Goal: Task Accomplishment & Management: Complete application form

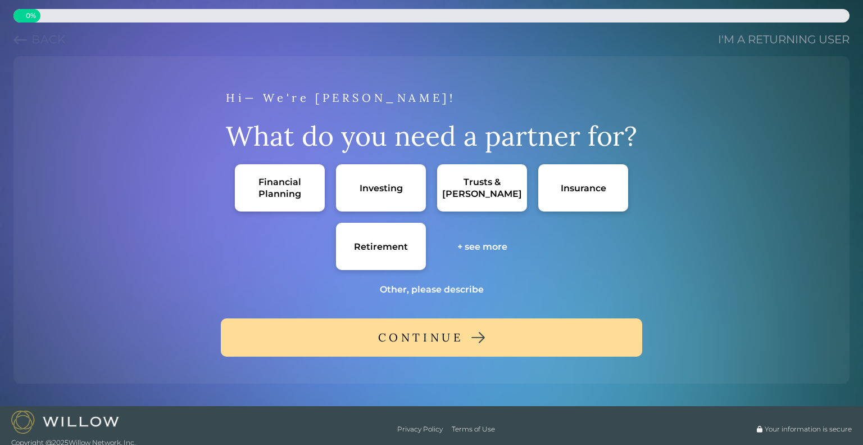
click at [759, 35] on link "I'm a returning user" at bounding box center [784, 39] width 132 height 16
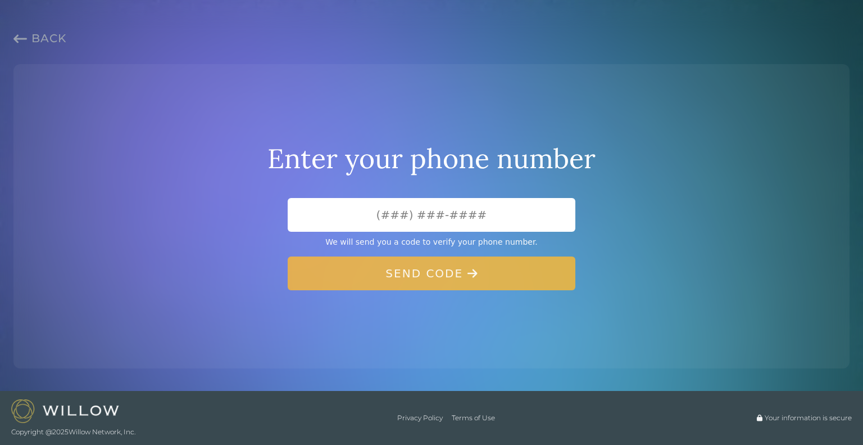
click at [60, 407] on img at bounding box center [65, 410] width 108 height 23
click at [39, 34] on span "Back" at bounding box center [48, 37] width 35 height 13
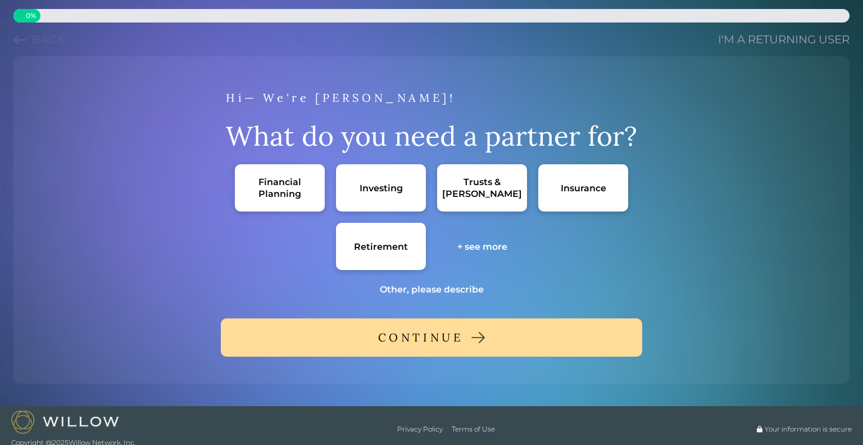
click at [494, 197] on div "Trusts & [PERSON_NAME]" at bounding box center [482, 187] width 90 height 47
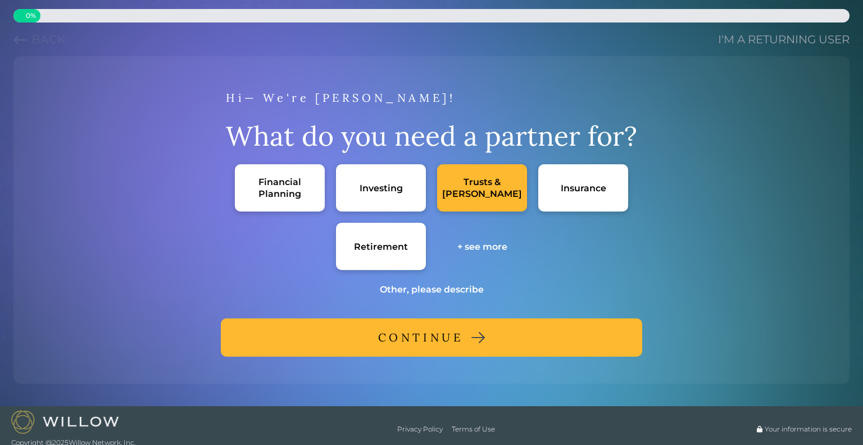
click at [275, 182] on div "Financial Planning" at bounding box center [279, 188] width 67 height 24
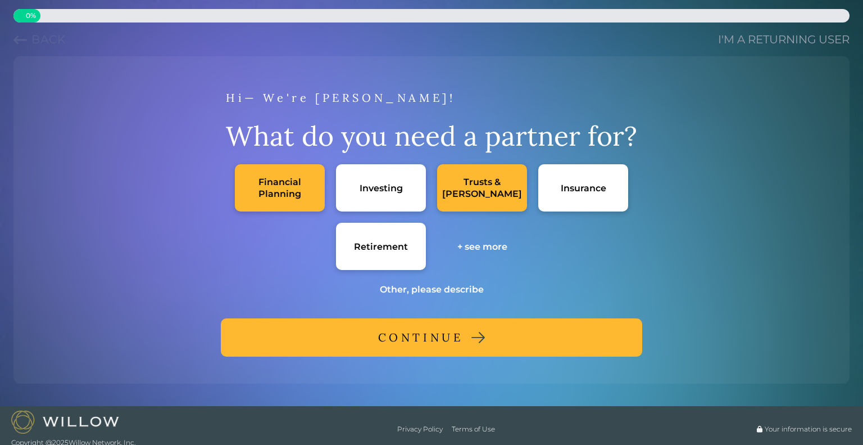
click at [348, 341] on button "CONTINUE" at bounding box center [432, 337] width 422 height 38
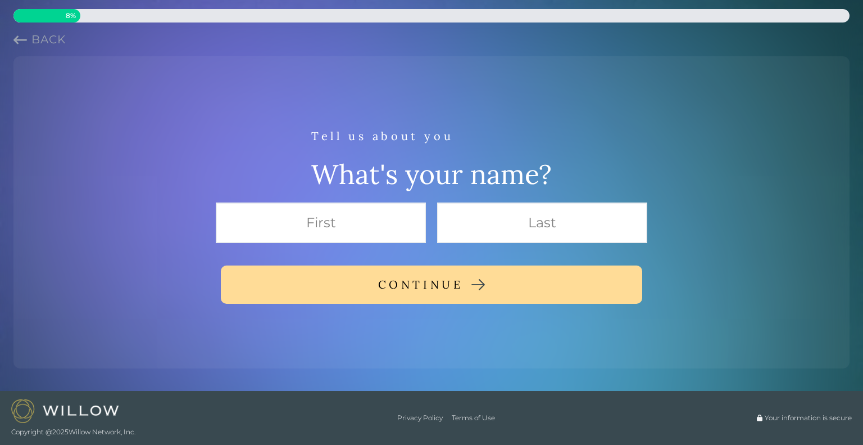
click at [62, 416] on img at bounding box center [65, 410] width 108 height 23
click at [11, 415] on img at bounding box center [65, 410] width 108 height 23
click at [786, 422] on span "Your information is secure" at bounding box center [808, 417] width 87 height 9
